Goal: Information Seeking & Learning: Check status

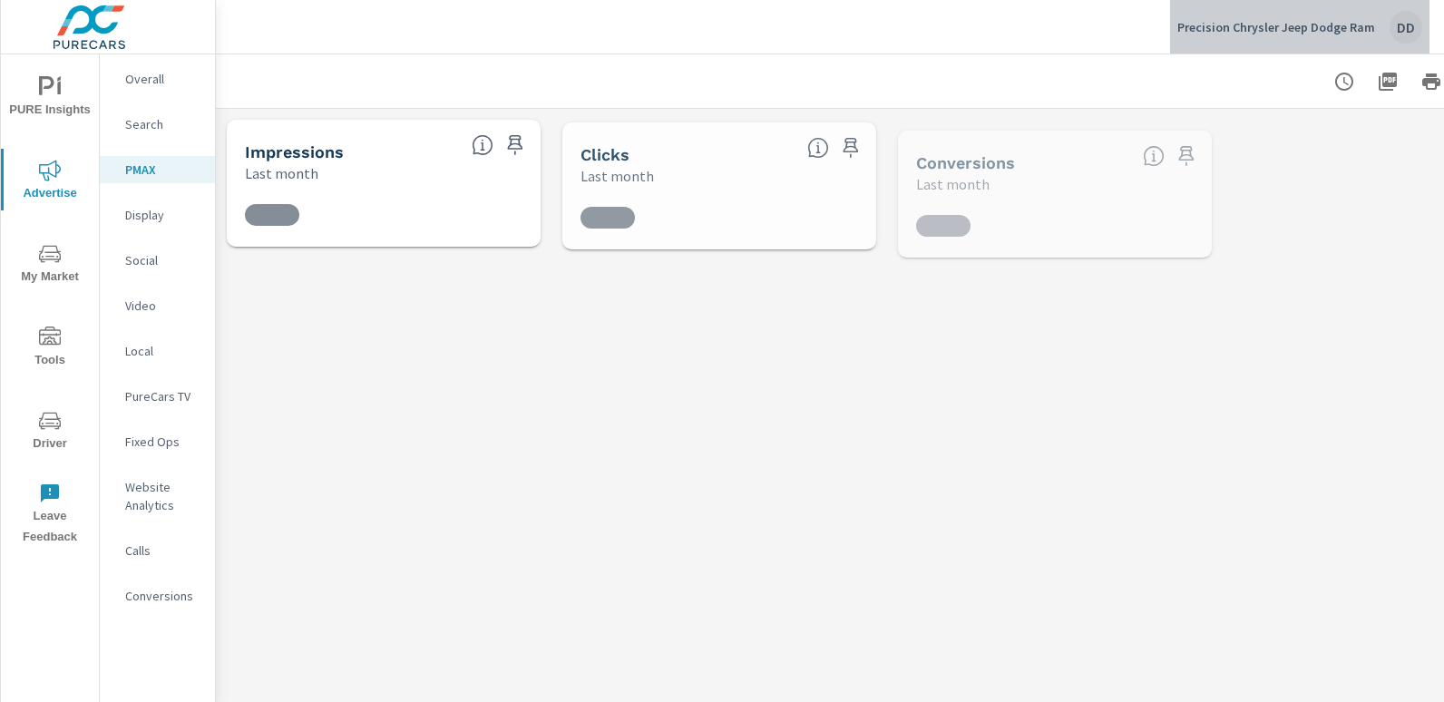
click at [1413, 29] on div "DD" at bounding box center [1406, 27] width 33 height 33
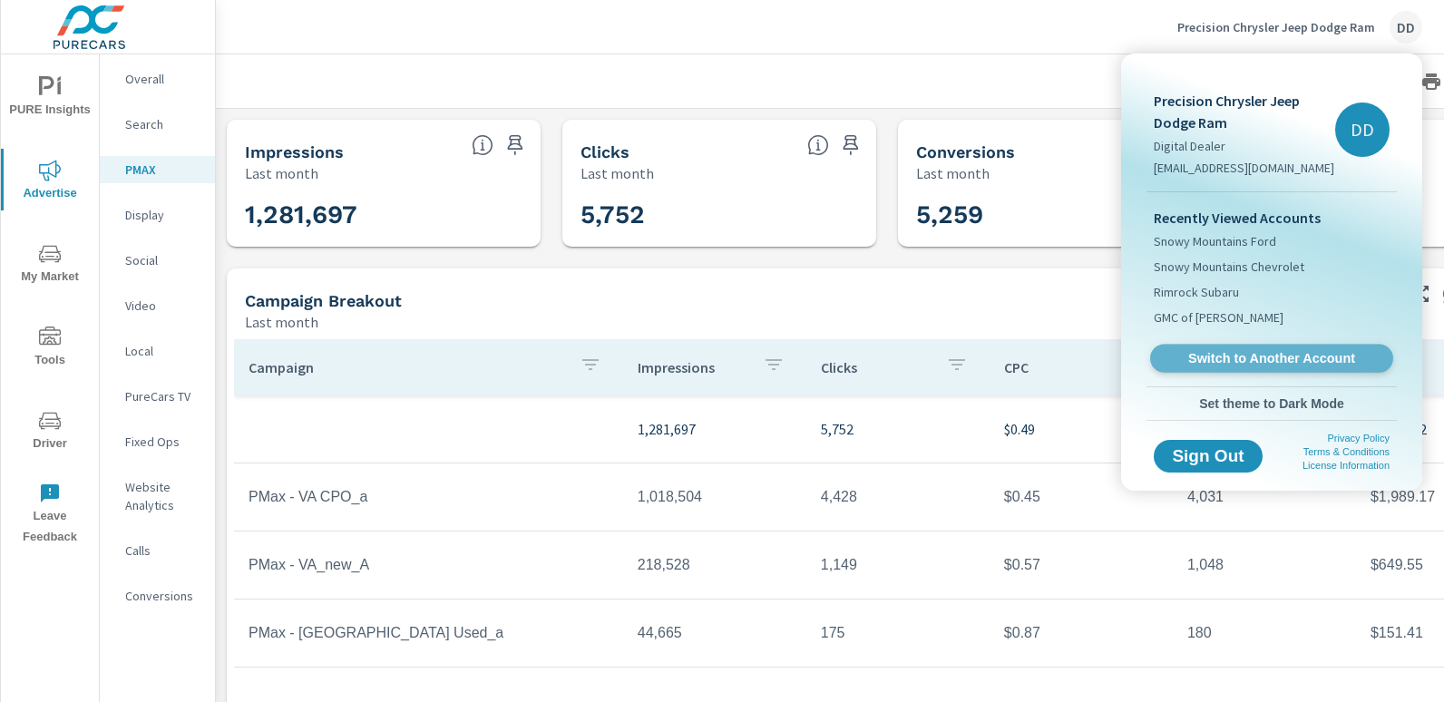
click at [1231, 346] on link "Switch to Another Account" at bounding box center [1271, 359] width 243 height 28
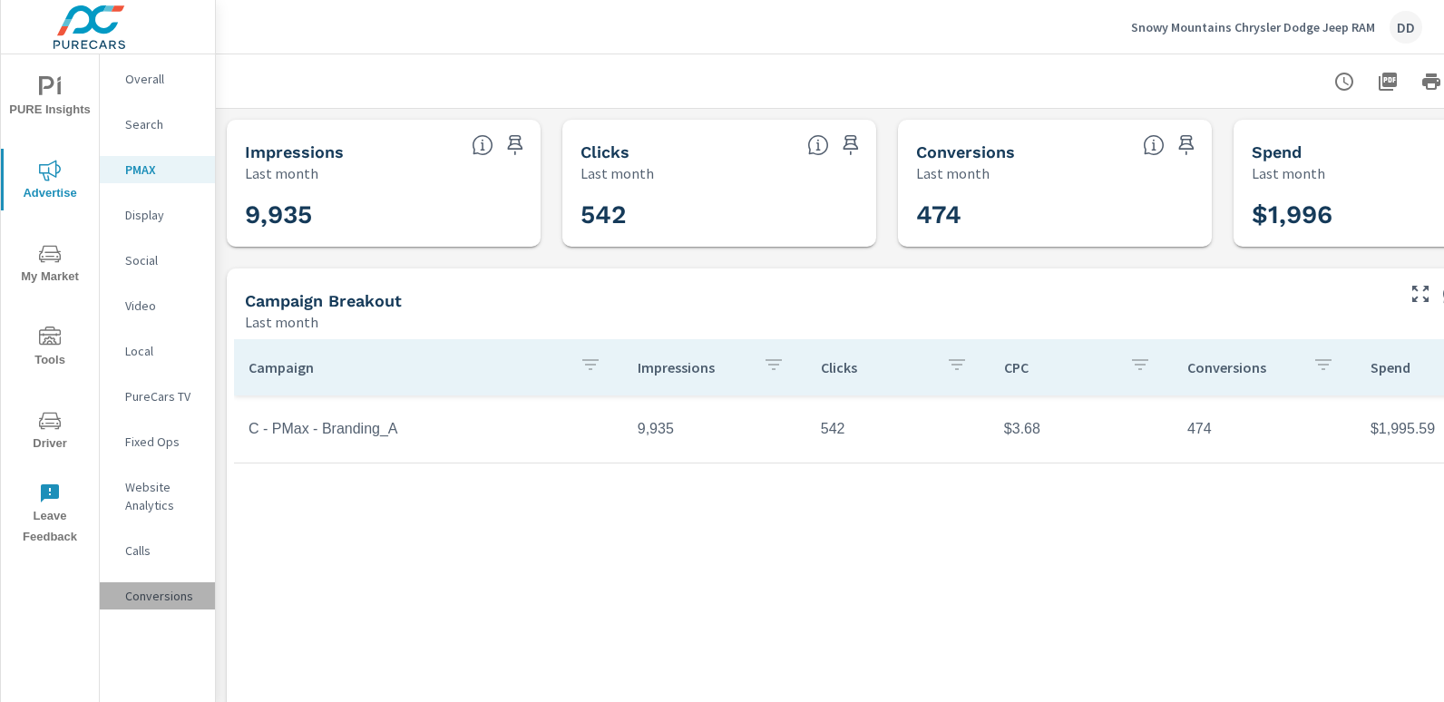
click at [163, 598] on p "Conversions" at bounding box center [162, 596] width 75 height 18
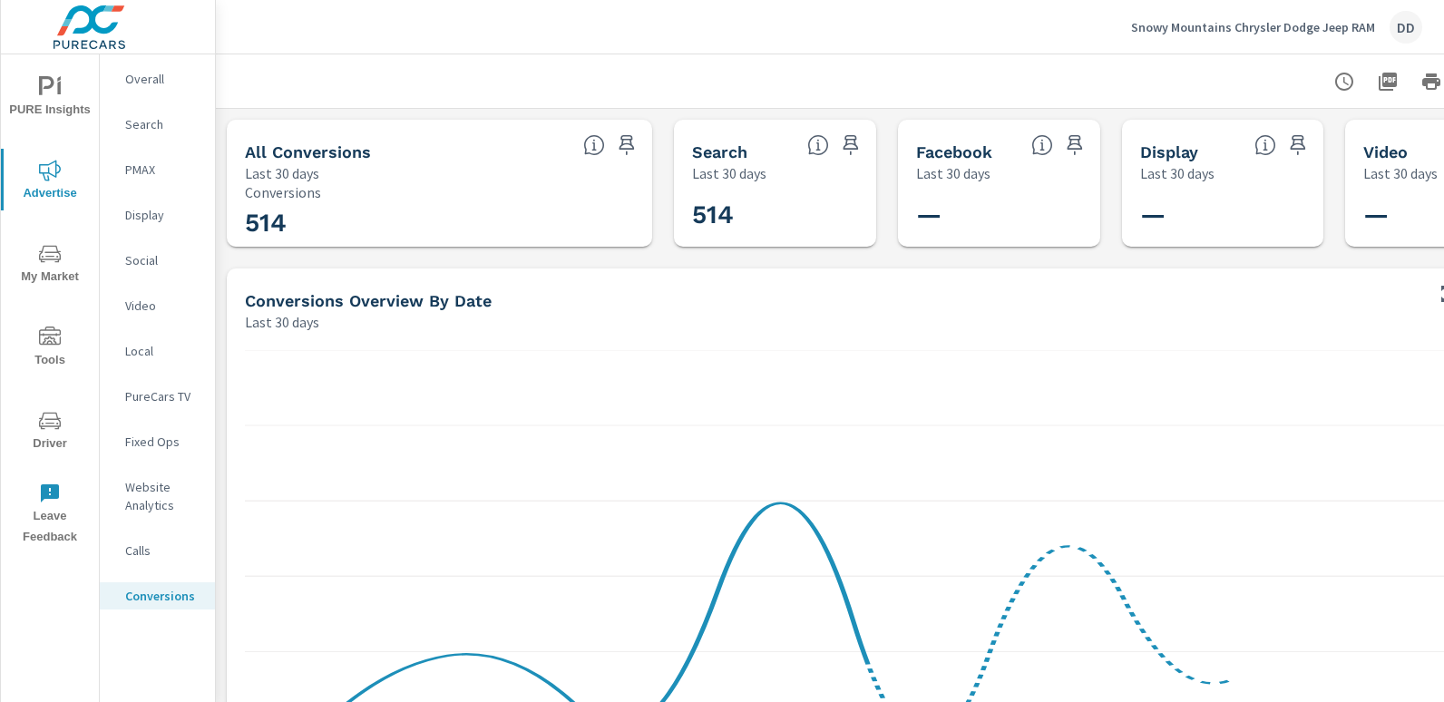
scroll to position [0, 128]
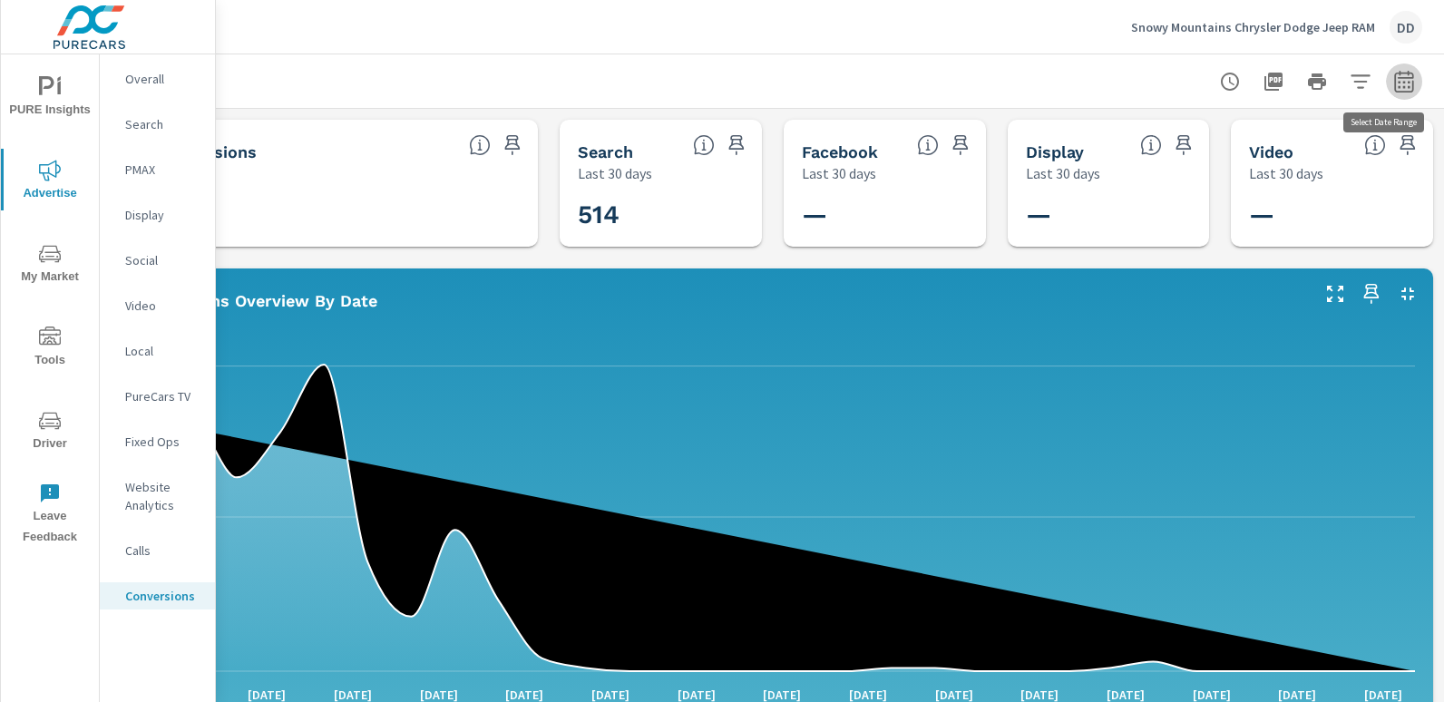
click at [1386, 94] on button "button" at bounding box center [1404, 81] width 36 height 36
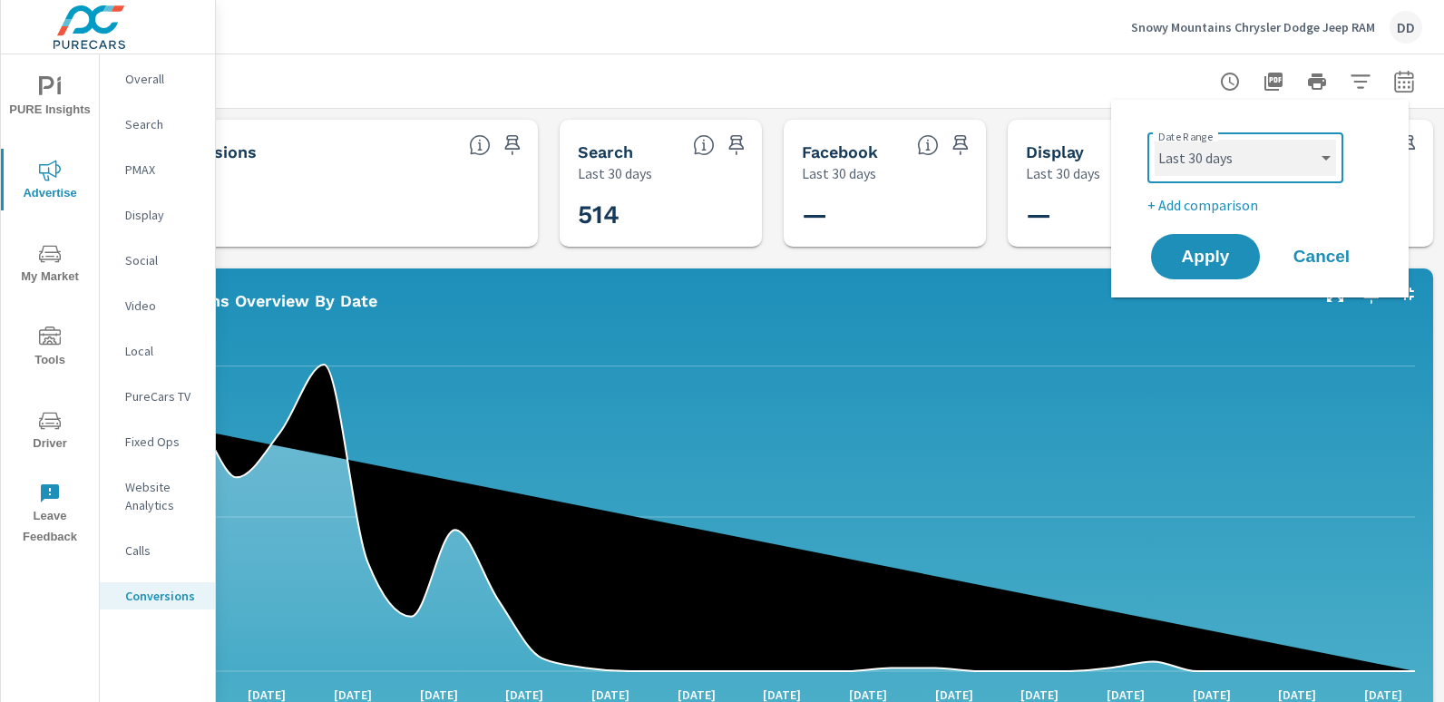
click at [1280, 167] on select "Custom [DATE] Last week Last 7 days Last 14 days Last 30 days Last 45 days Last…" at bounding box center [1245, 158] width 181 height 36
click at [1155, 140] on select "Custom [DATE] Last week Last 7 days Last 14 days Last 30 days Last 45 days Last…" at bounding box center [1245, 158] width 181 height 36
select select "Month to date"
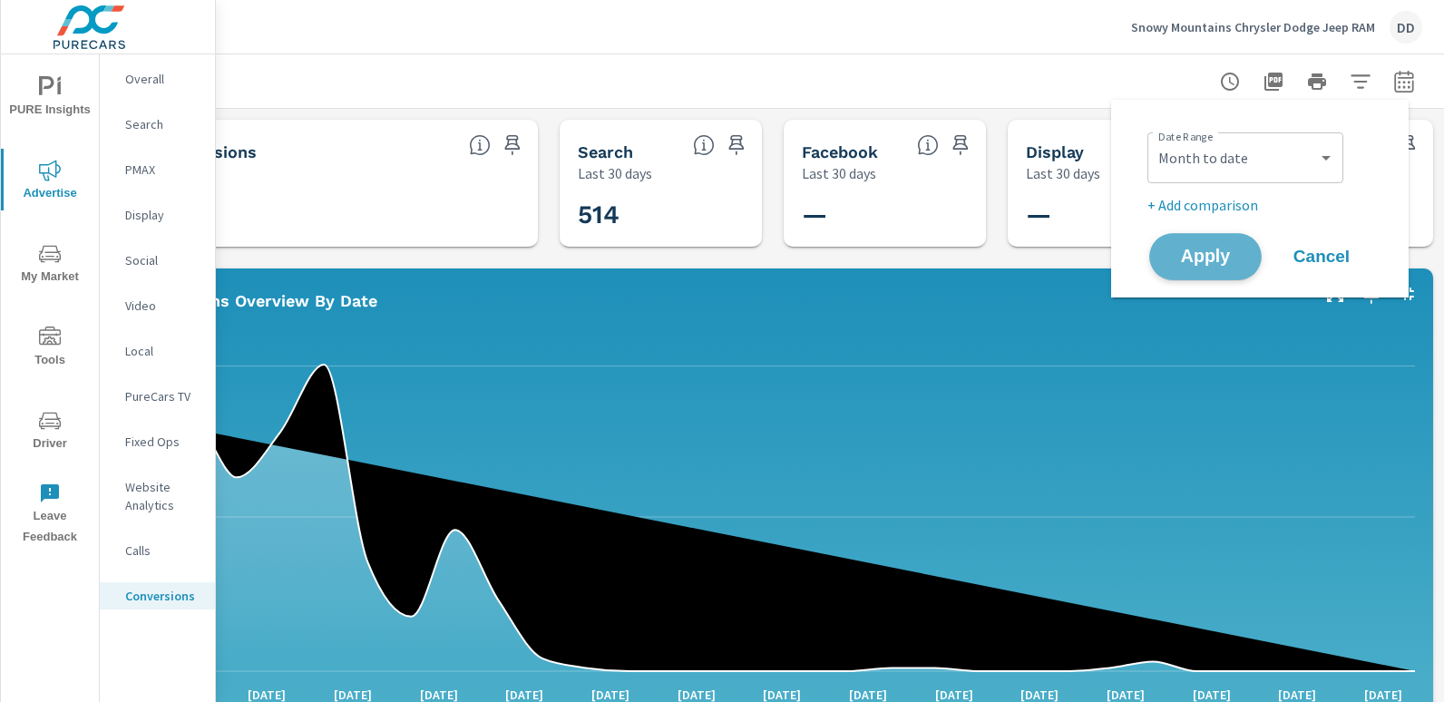
click at [1176, 259] on span "Apply" at bounding box center [1205, 257] width 74 height 17
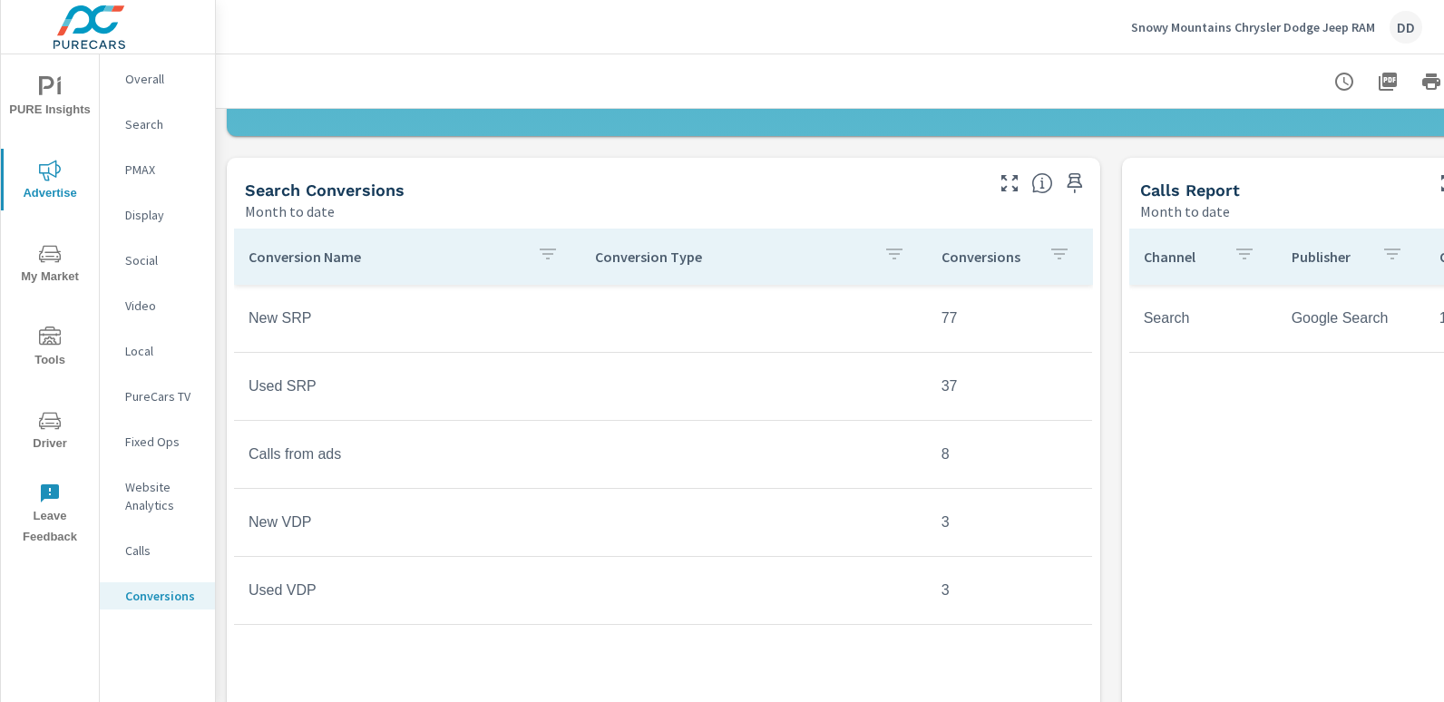
scroll to position [700, 0]
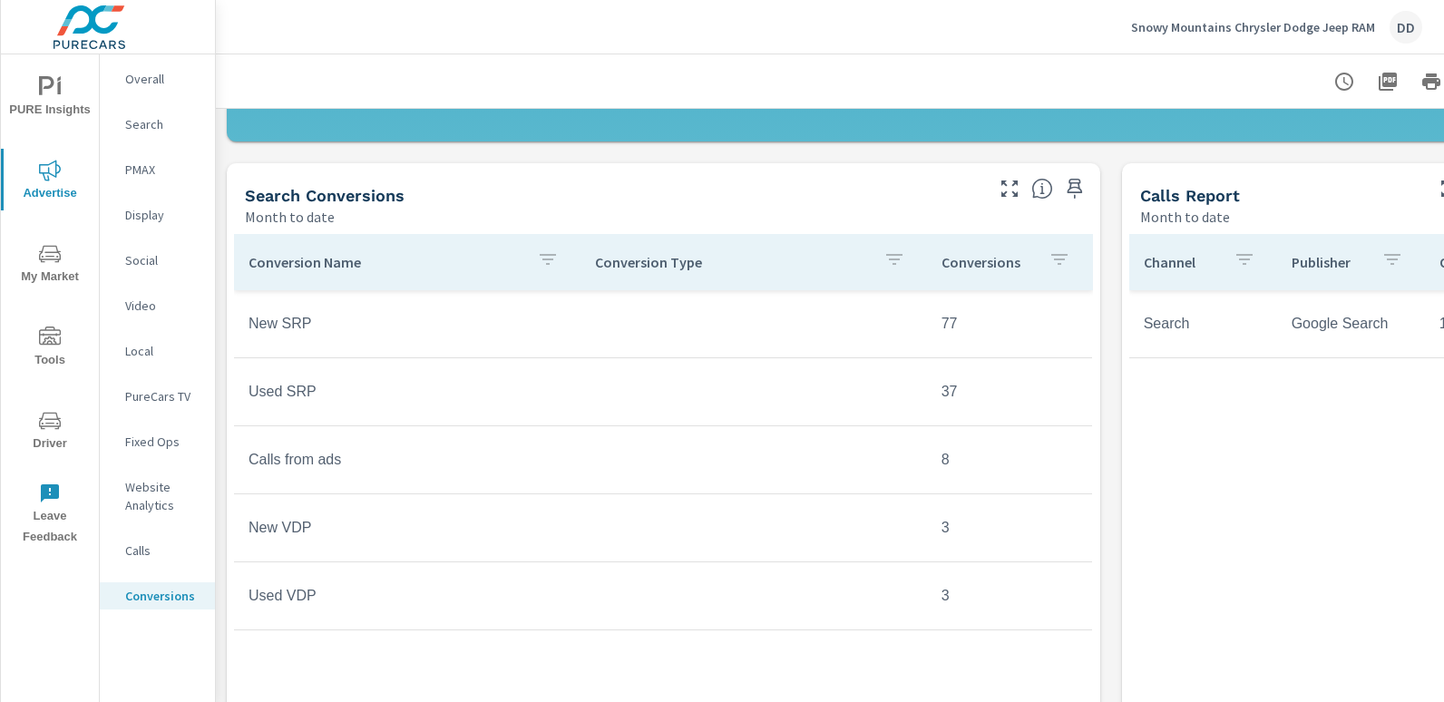
click at [175, 75] on p "Overall" at bounding box center [162, 79] width 75 height 18
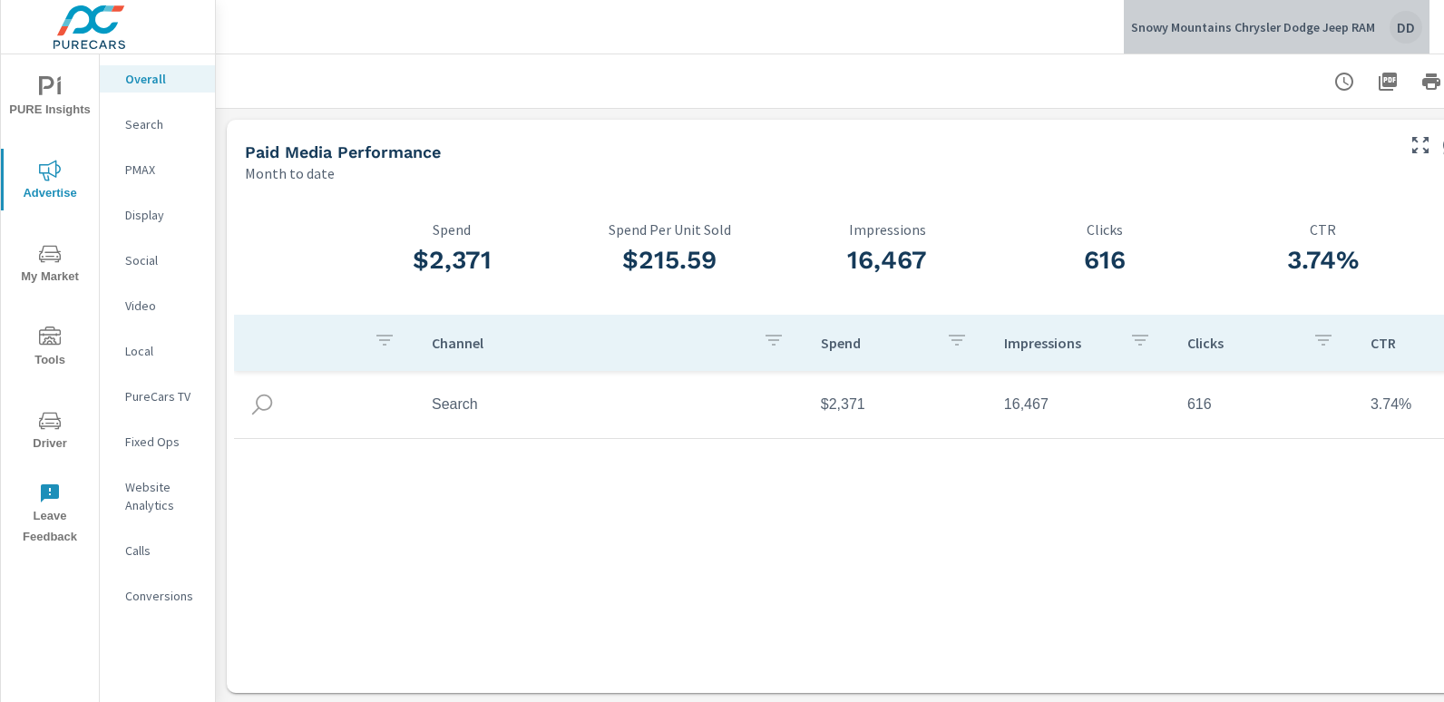
click at [1410, 25] on div "DD" at bounding box center [1406, 27] width 33 height 33
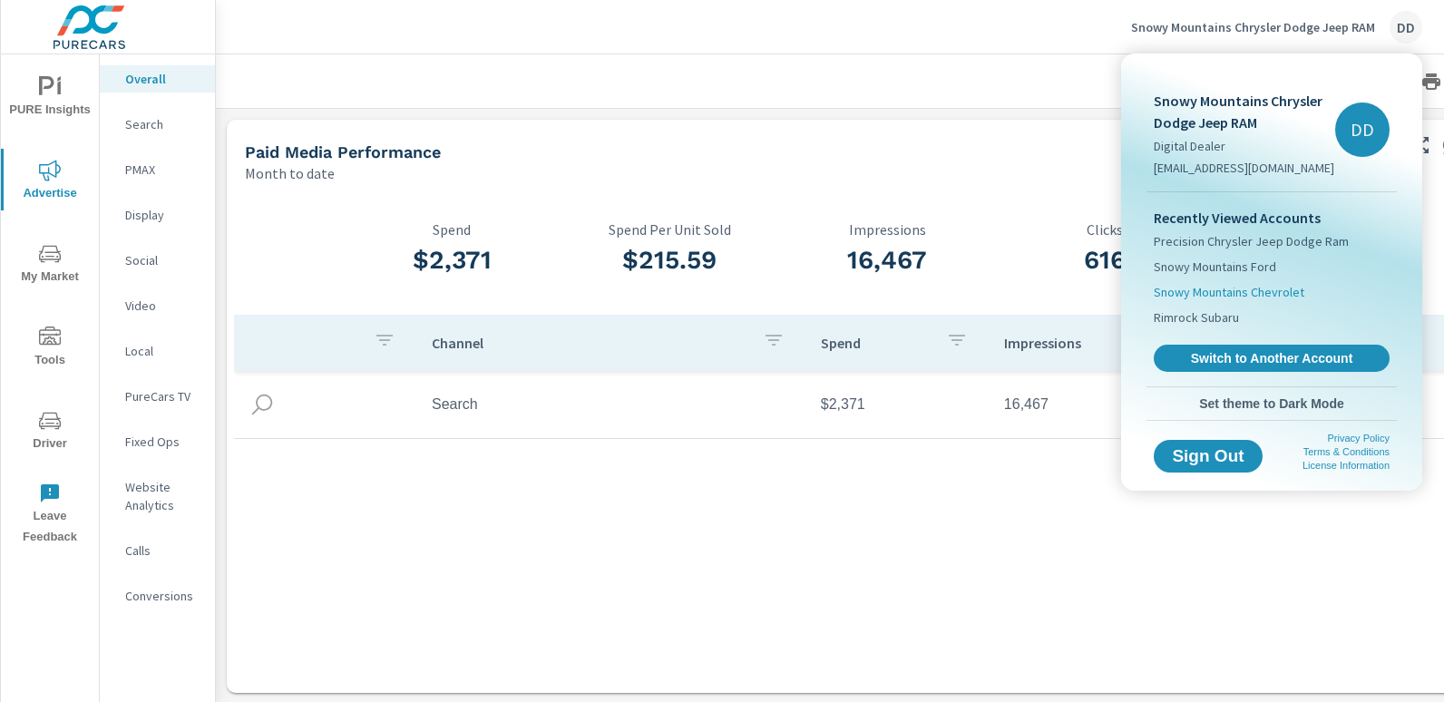
click at [1270, 295] on span "Snowy Mountains Chevrolet" at bounding box center [1229, 292] width 151 height 18
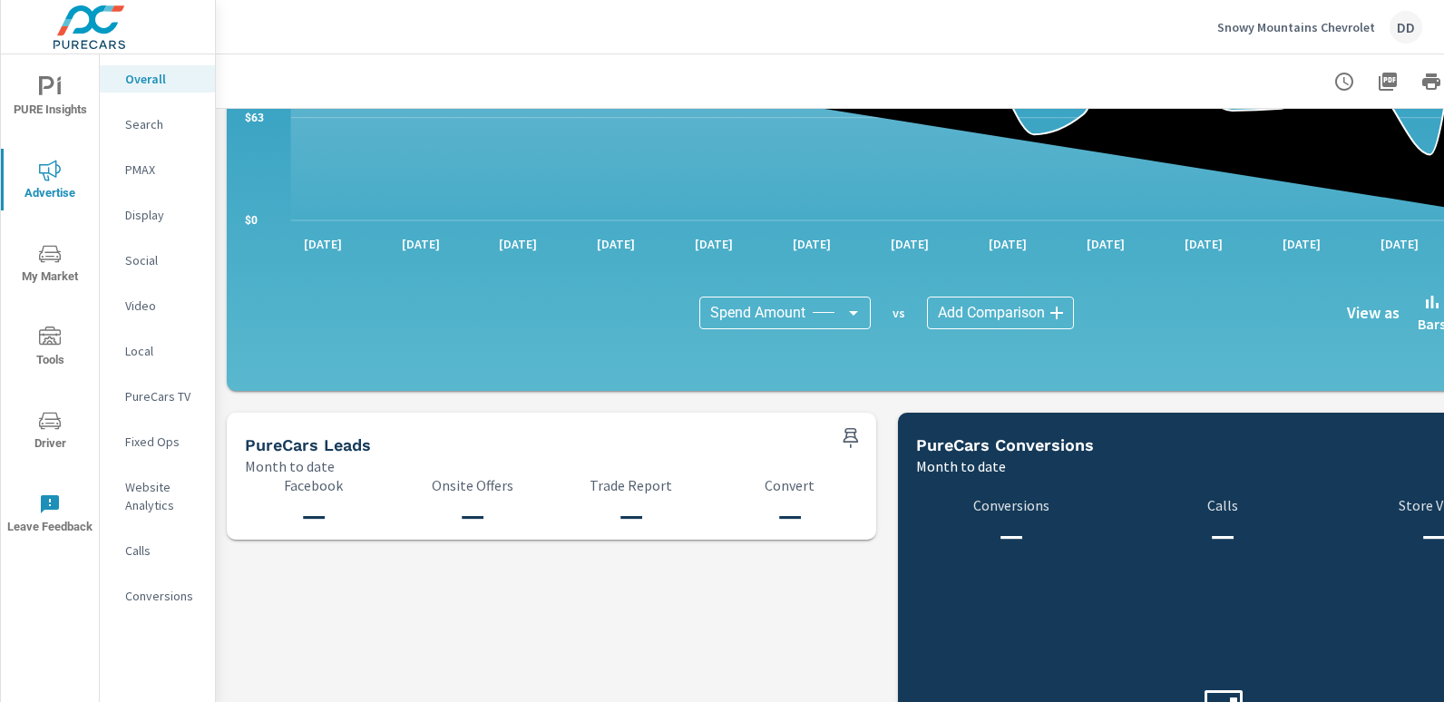
scroll to position [1755, 0]
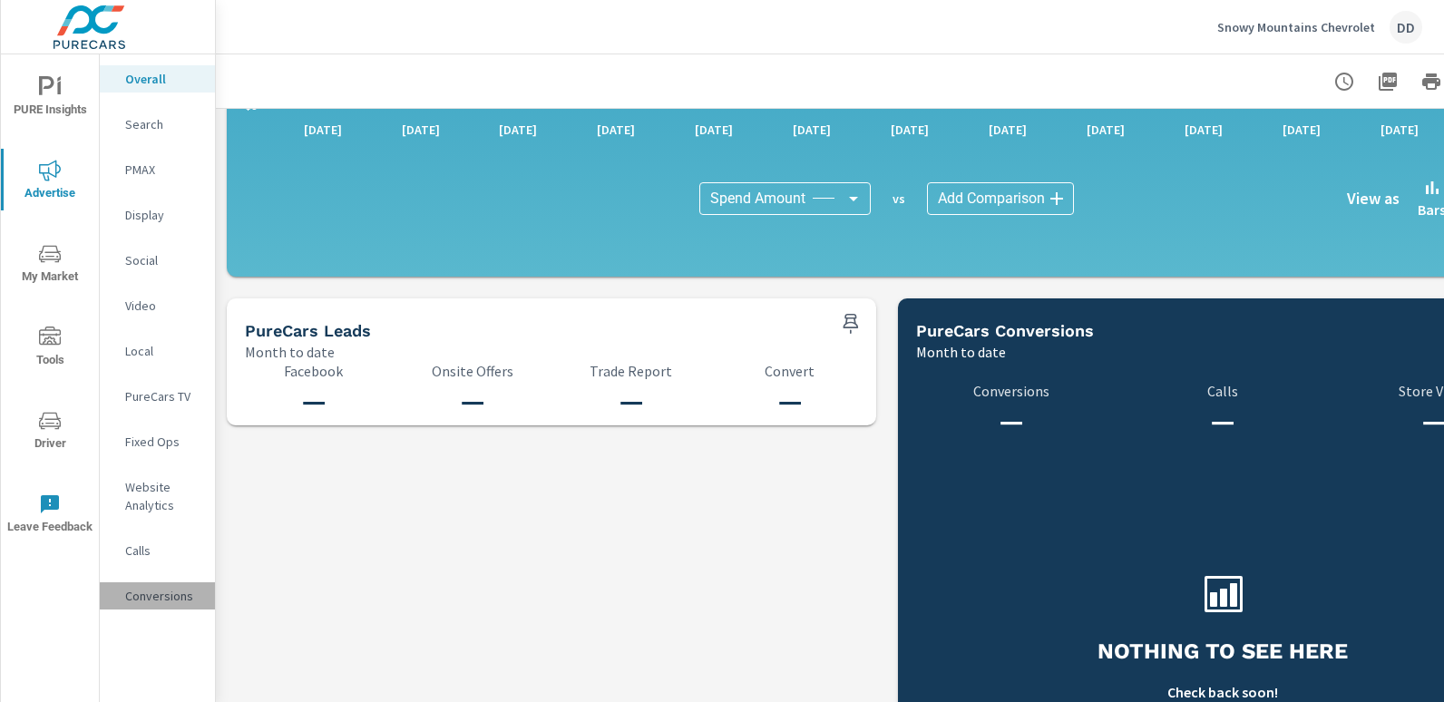
click at [195, 587] on p "Conversions" at bounding box center [162, 596] width 75 height 18
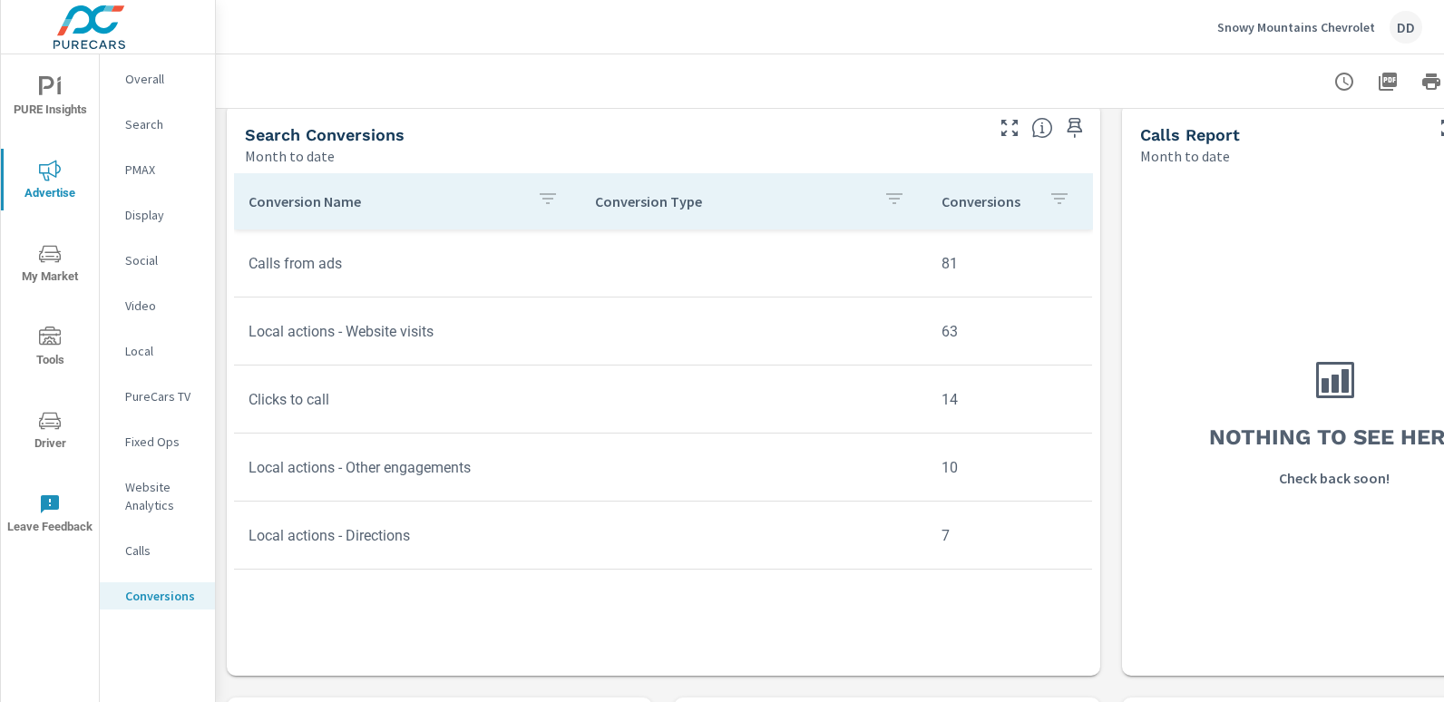
scroll to position [757, 0]
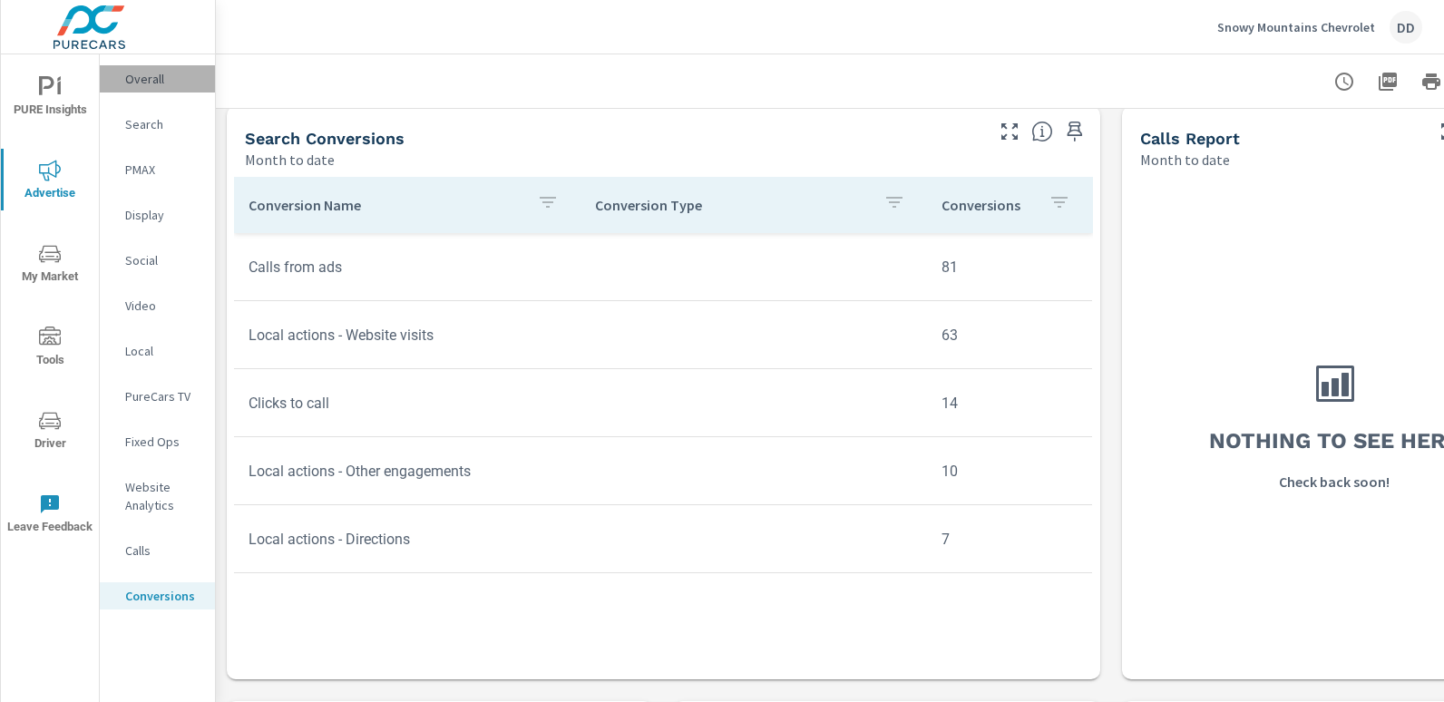
click at [168, 79] on p "Overall" at bounding box center [162, 79] width 75 height 18
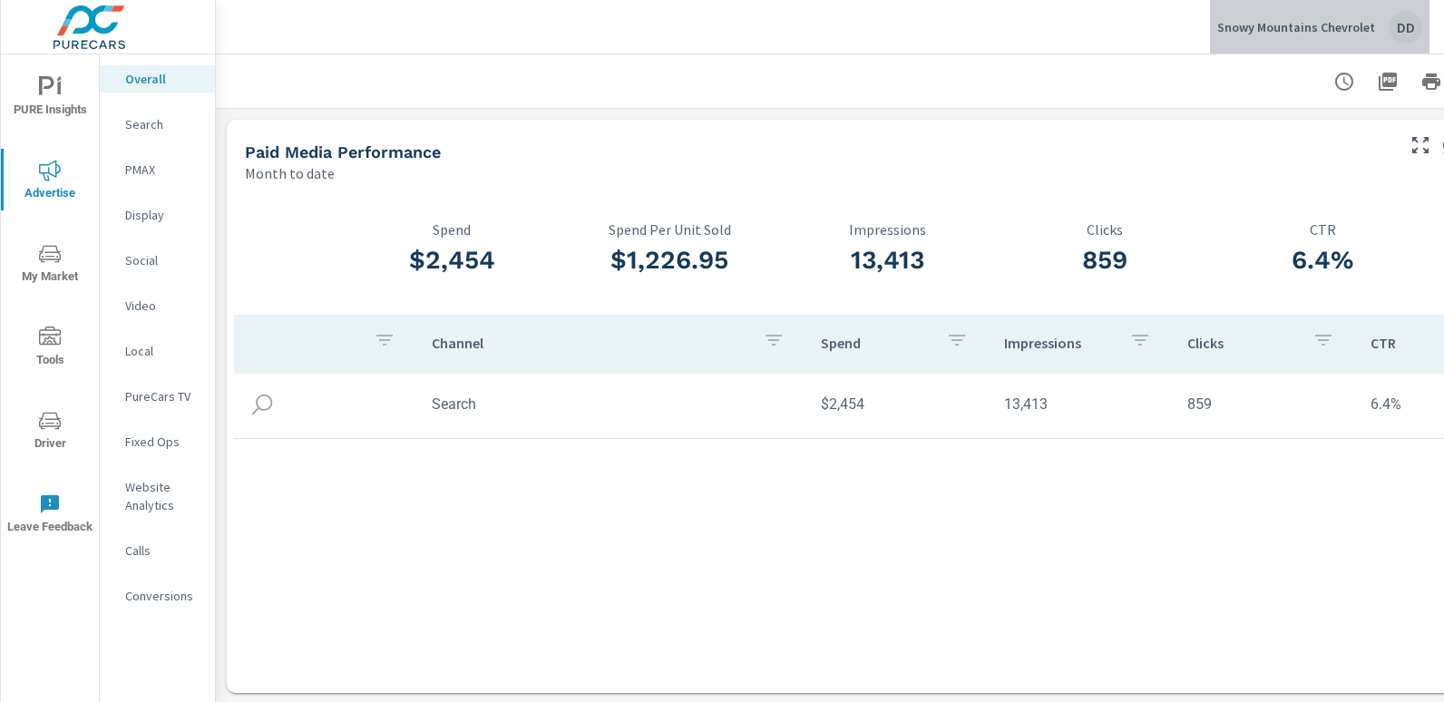
click at [1407, 25] on div "DD" at bounding box center [1406, 27] width 33 height 33
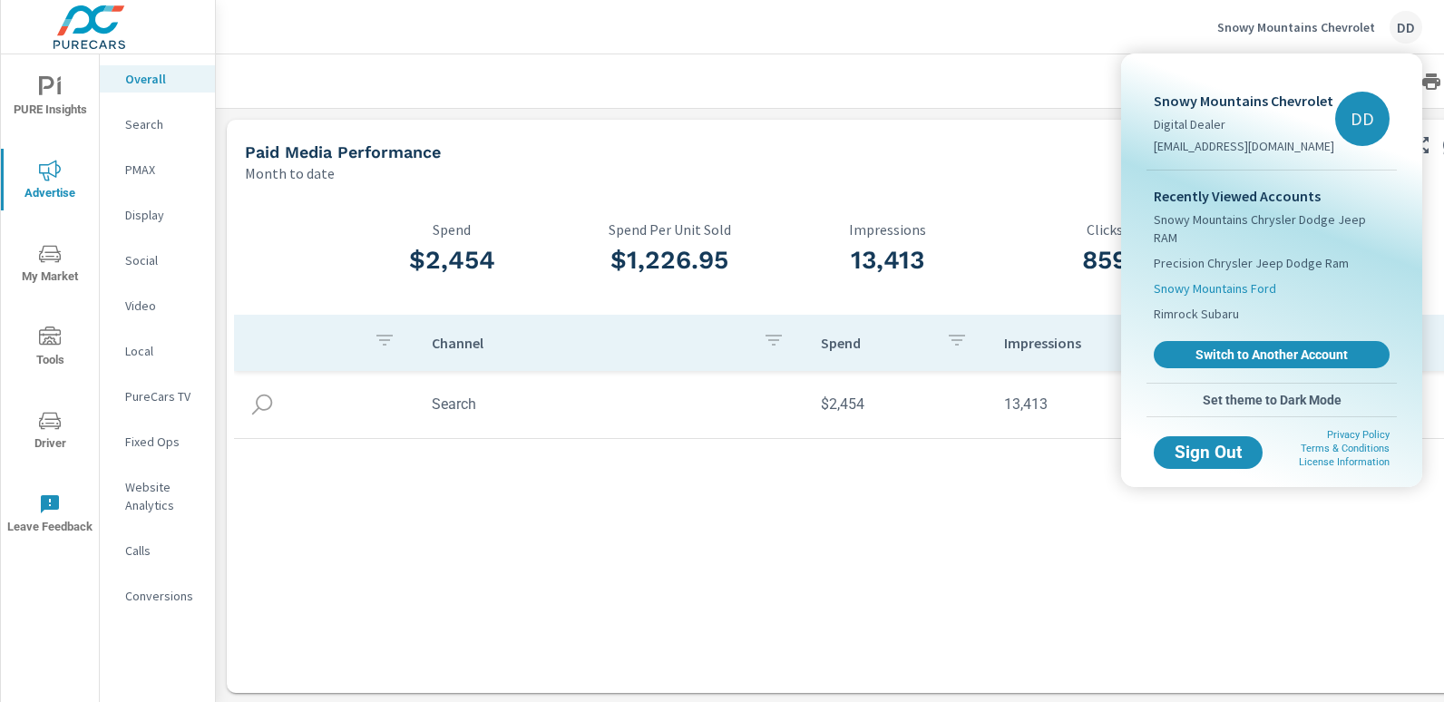
click at [1265, 279] on span "Snowy Mountains Ford" at bounding box center [1215, 288] width 122 height 18
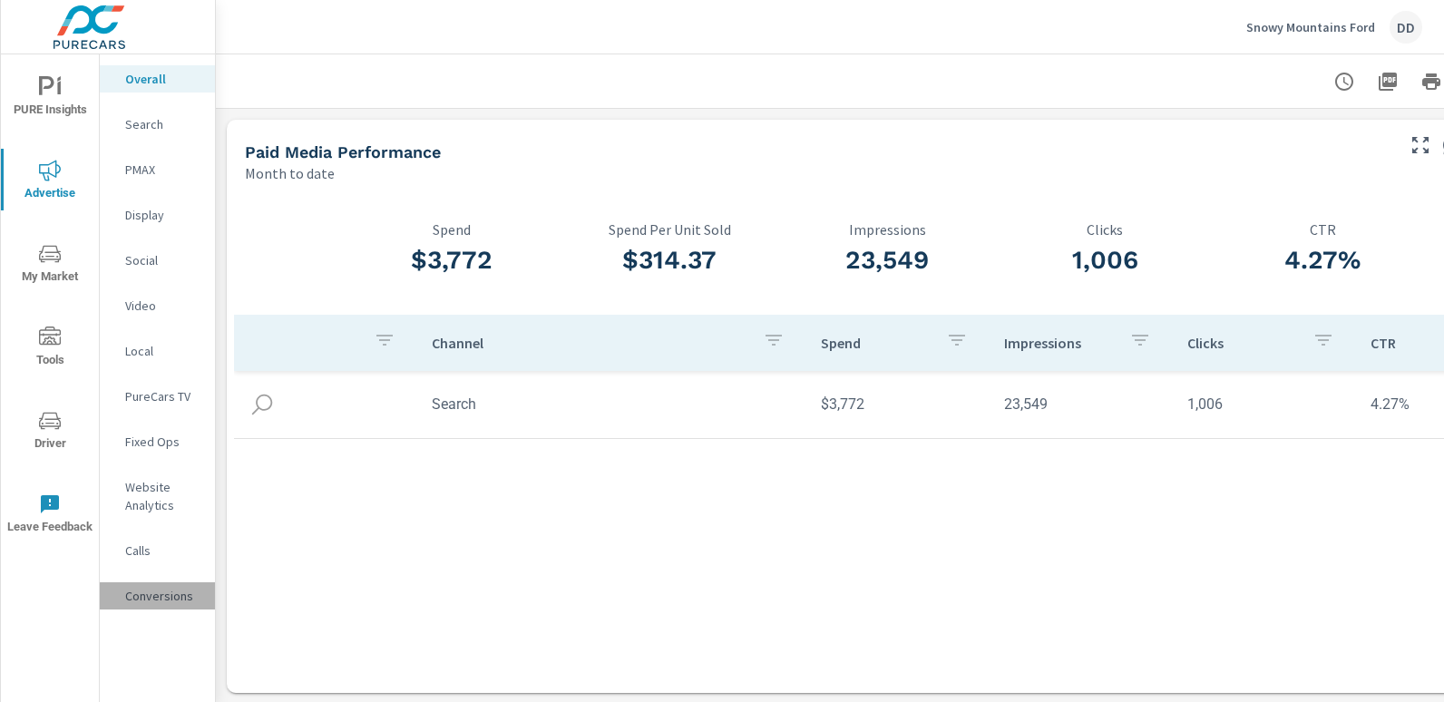
click at [146, 590] on p "Conversions" at bounding box center [162, 596] width 75 height 18
